Goal: Task Accomplishment & Management: Manage account settings

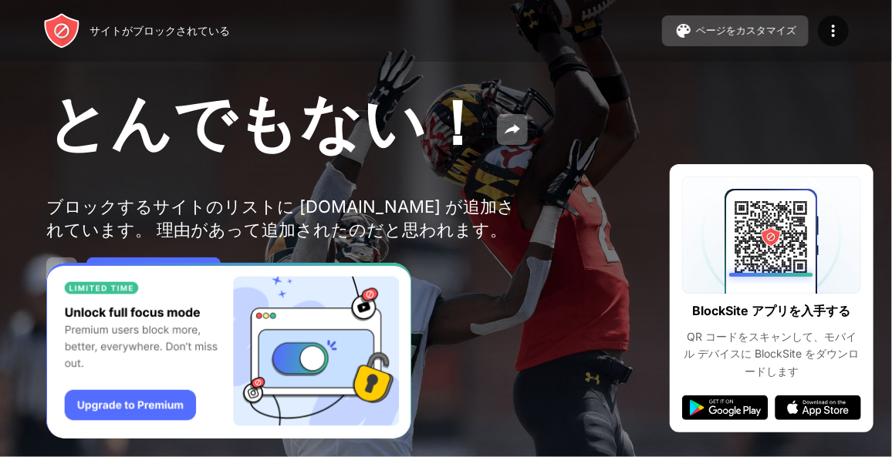
click at [740, 32] on div "ページをカスタマイズ" at bounding box center [746, 31] width 100 height 14
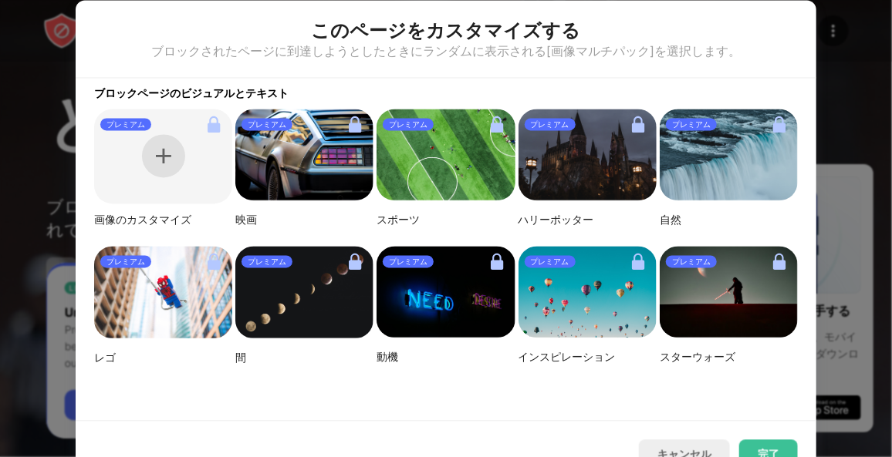
click at [179, 167] on div at bounding box center [163, 156] width 43 height 43
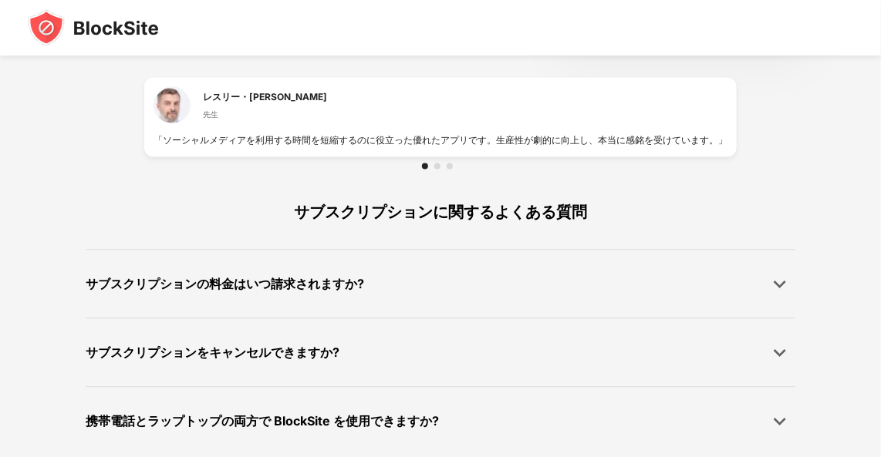
scroll to position [1123, 0]
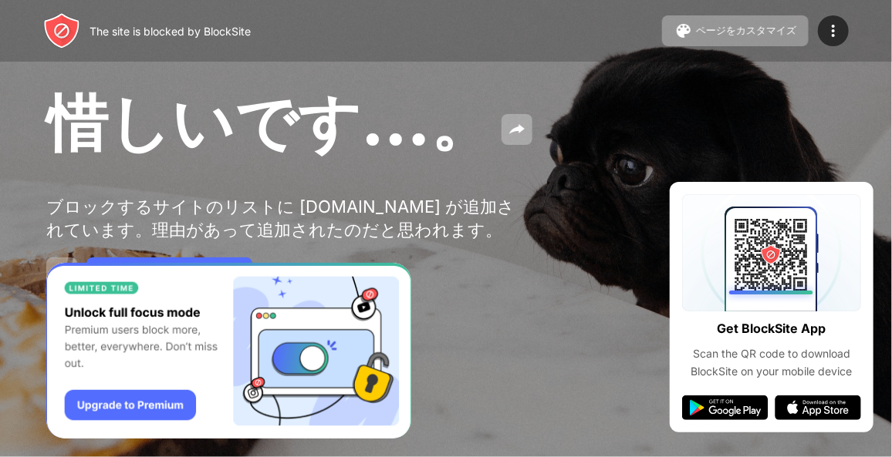
click at [374, 0] on div "The site is blocked by BlockSite ページをカスタマイズ ブロックリストの編集 リダイレクト ブロックページのカスタマイズ Up…" at bounding box center [446, 31] width 892 height 62
